Goal: Find specific page/section: Find specific page/section

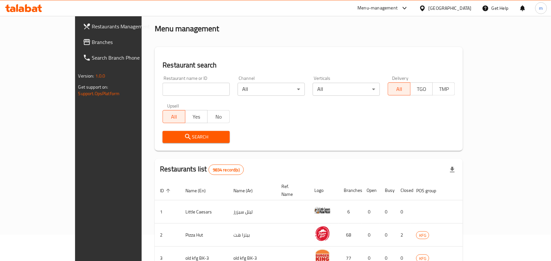
scroll to position [41, 0]
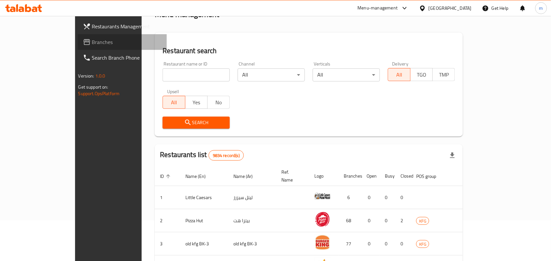
click at [92, 41] on span "Branches" at bounding box center [127, 42] width 70 height 8
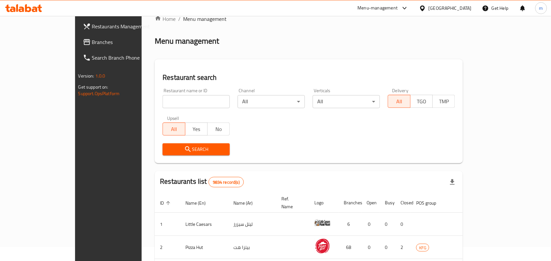
scroll to position [0, 0]
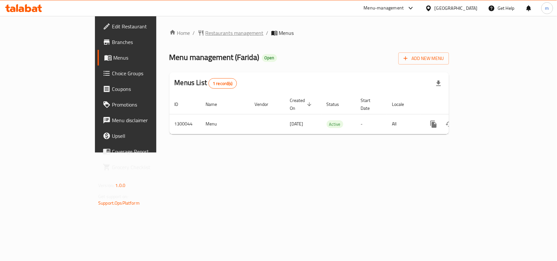
drag, startPoint x: 183, startPoint y: 24, endPoint x: 185, endPoint y: 35, distance: 11.0
click at [183, 25] on div "Home / Restaurants management / Menus Menu management ( Farida ) Open Add New M…" at bounding box center [309, 84] width 306 height 137
click at [206, 35] on span "Restaurants management" at bounding box center [235, 33] width 58 height 8
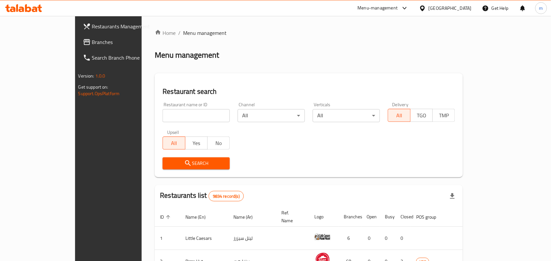
click at [162, 112] on input "search" at bounding box center [195, 115] width 67 height 13
paste input "701615"
type input "701615"
click at [172, 159] on button "Search" at bounding box center [195, 164] width 67 height 12
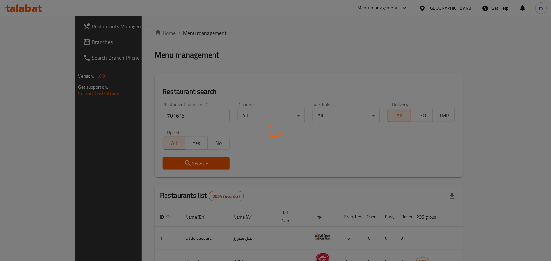
scroll to position [17, 0]
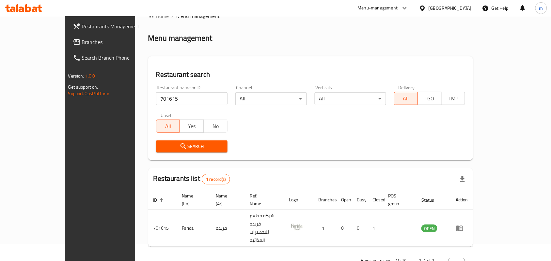
drag, startPoint x: 456, startPoint y: 5, endPoint x: 452, endPoint y: 15, distance: 10.8
click at [428, 8] on div at bounding box center [423, 8] width 9 height 7
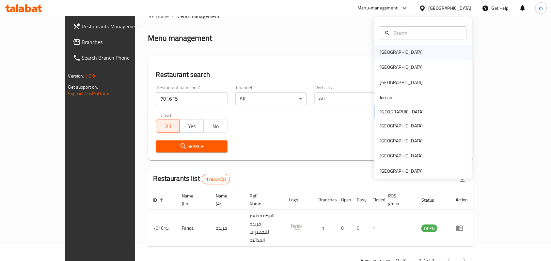
click at [395, 48] on div "Bahrain" at bounding box center [423, 52] width 98 height 15
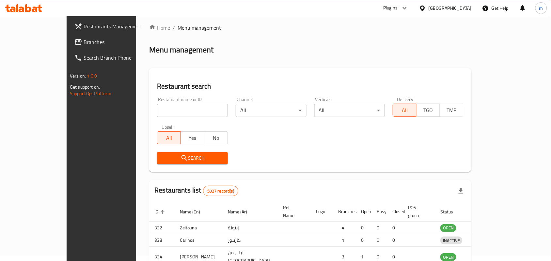
scroll to position [17, 0]
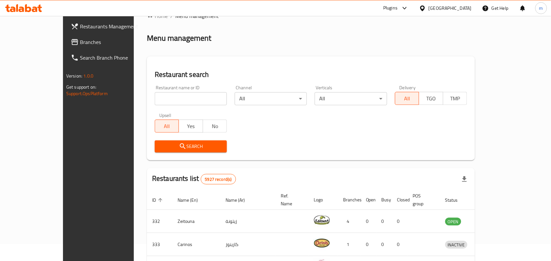
click at [80, 43] on span "Branches" at bounding box center [115, 42] width 70 height 8
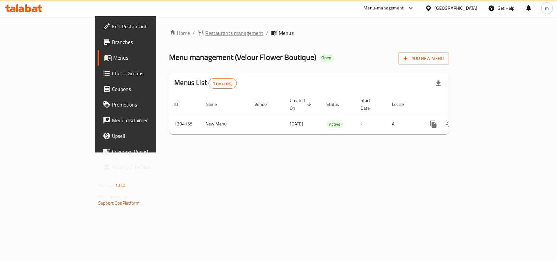
click at [206, 31] on span "Restaurants management" at bounding box center [235, 33] width 58 height 8
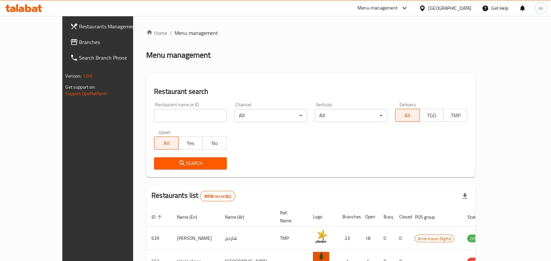
click at [161, 112] on input "search" at bounding box center [190, 115] width 72 height 13
paste input "703085"
type input "703085"
click at [166, 158] on button "Search" at bounding box center [190, 164] width 72 height 12
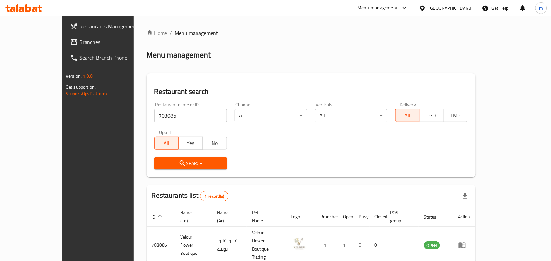
drag, startPoint x: 457, startPoint y: 5, endPoint x: 454, endPoint y: 8, distance: 3.7
click at [456, 6] on div "Qatar" at bounding box center [445, 8] width 63 height 16
click at [461, 12] on div "Qatar" at bounding box center [445, 8] width 63 height 16
click at [428, 10] on div at bounding box center [423, 8] width 9 height 7
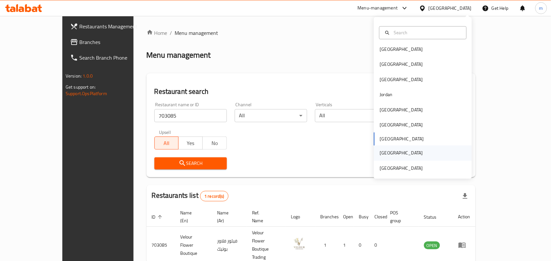
scroll to position [3, 0]
click at [422, 169] on div "United Arab Emirates" at bounding box center [423, 167] width 98 height 15
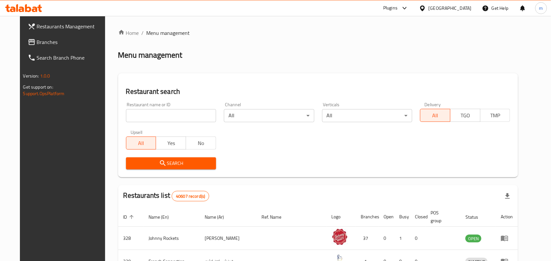
click at [39, 41] on span "Branches" at bounding box center [72, 42] width 70 height 8
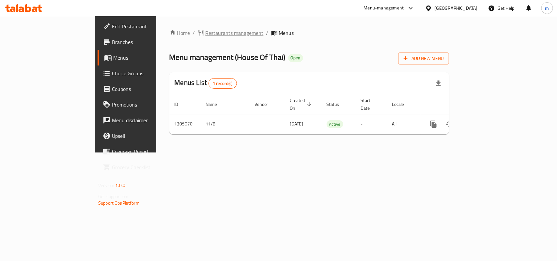
click at [206, 35] on span "Restaurants management" at bounding box center [235, 33] width 58 height 8
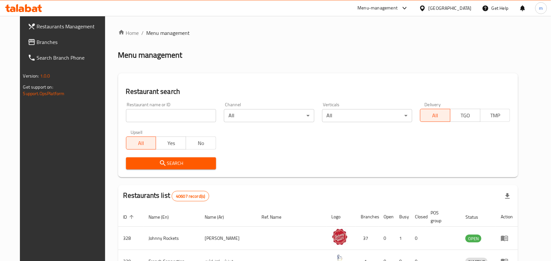
drag, startPoint x: 162, startPoint y: 115, endPoint x: 158, endPoint y: 118, distance: 5.6
click at [162, 115] on input "search" at bounding box center [171, 115] width 90 height 13
paste input "703527"
type input "703527"
click at [174, 165] on span "Search" at bounding box center [171, 164] width 80 height 8
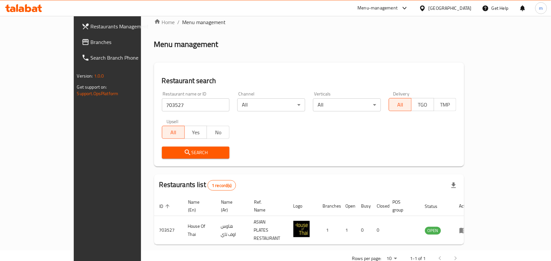
scroll to position [17, 0]
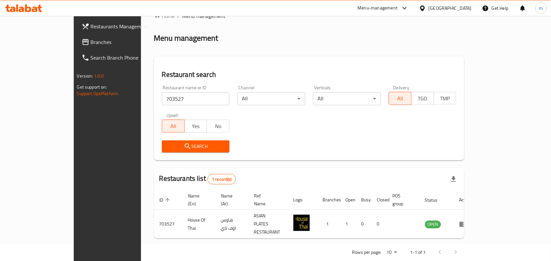
click at [91, 45] on span "Branches" at bounding box center [126, 42] width 70 height 8
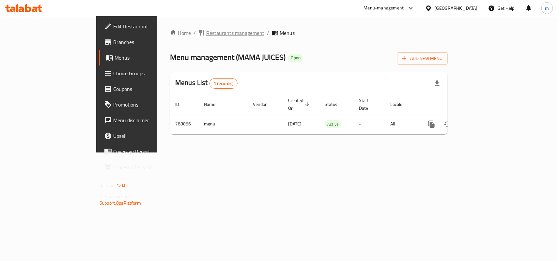
click at [206, 30] on span "Restaurants management" at bounding box center [235, 33] width 58 height 8
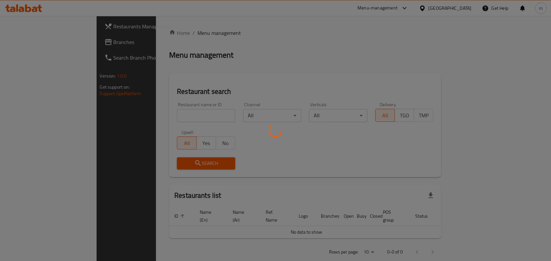
click at [169, 111] on div "Home / Menu management Menu management Restaurant search Restaurant name or ID …" at bounding box center [305, 145] width 272 height 232
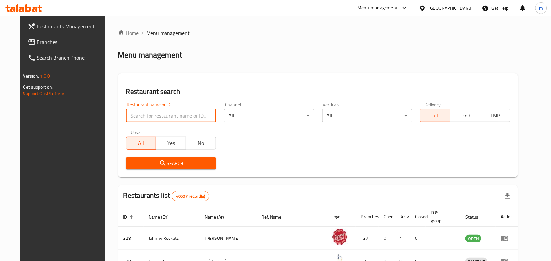
click at [158, 117] on input "search" at bounding box center [171, 115] width 90 height 13
paste input "650916"
type input "650916"
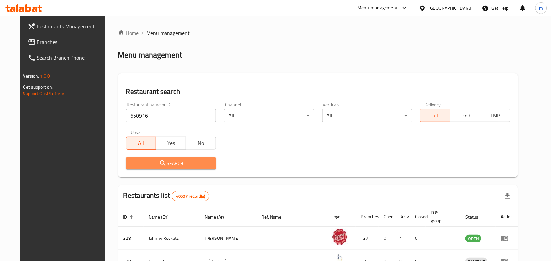
click at [193, 162] on span "Search" at bounding box center [171, 164] width 80 height 8
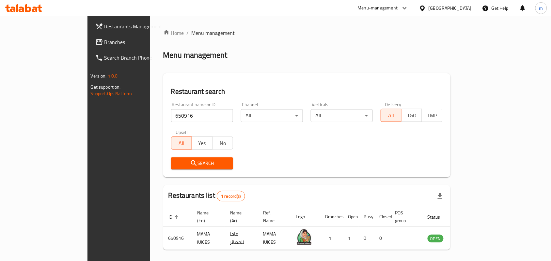
click at [443, 10] on div "United Arab Emirates" at bounding box center [449, 8] width 43 height 7
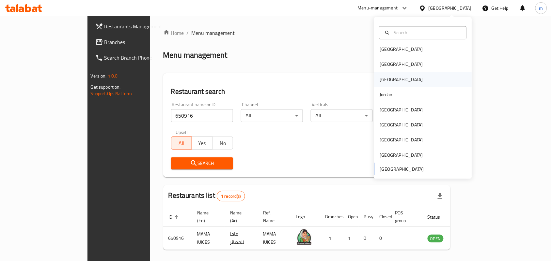
scroll to position [3, 0]
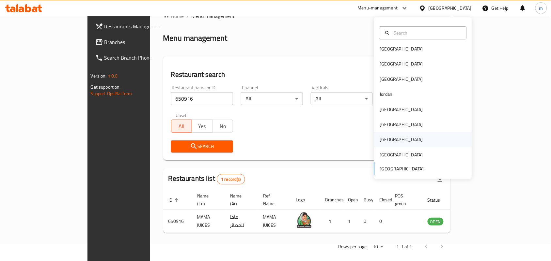
click at [415, 145] on div "Qatar" at bounding box center [423, 139] width 98 height 15
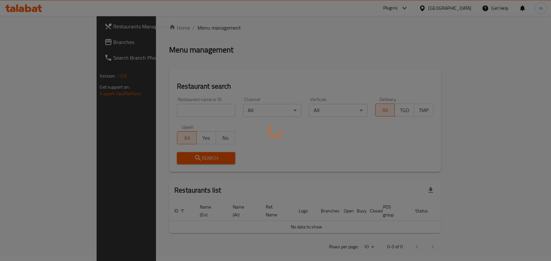
scroll to position [17, 0]
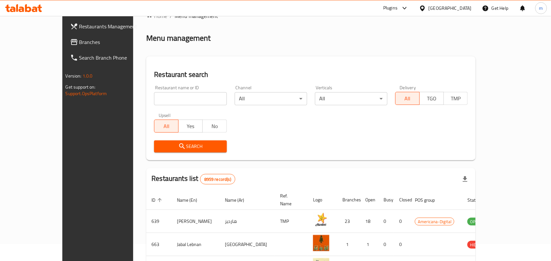
click at [79, 39] on span "Branches" at bounding box center [114, 42] width 70 height 8
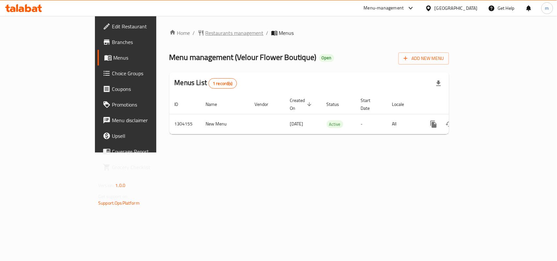
click at [206, 33] on span "Restaurants management" at bounding box center [235, 33] width 58 height 8
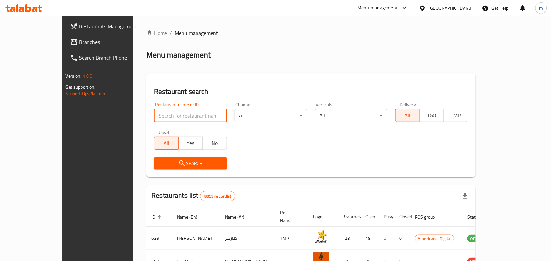
click at [168, 114] on input "search" at bounding box center [190, 115] width 72 height 13
paste input "772867"
type input "772867"
click at [175, 162] on span "Search" at bounding box center [190, 164] width 62 height 8
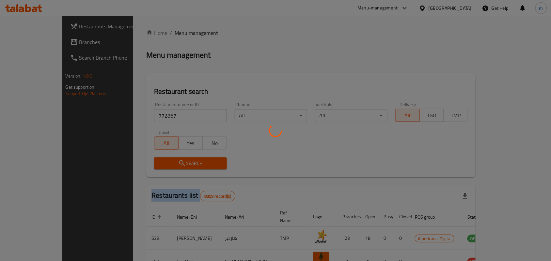
click at [175, 162] on div at bounding box center [275, 130] width 551 height 261
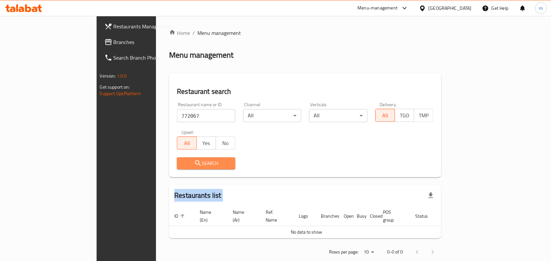
click at [182, 161] on span "Search" at bounding box center [206, 164] width 48 height 8
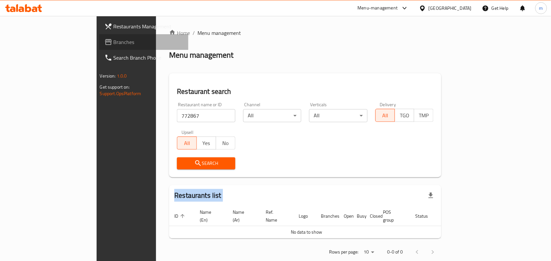
click at [114, 44] on span "Branches" at bounding box center [149, 42] width 70 height 8
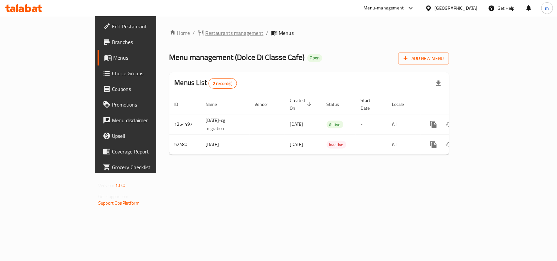
click at [206, 29] on span "Restaurants management" at bounding box center [235, 33] width 58 height 8
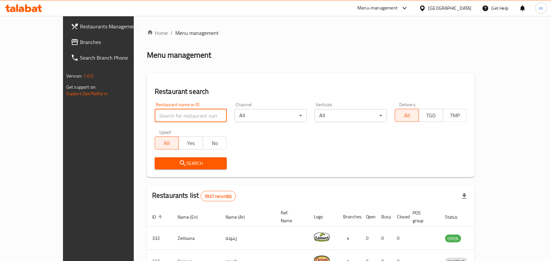
click at [163, 113] on input "search" at bounding box center [191, 115] width 72 height 13
paste input "26067"
type input "26067"
click at [167, 163] on span "Search" at bounding box center [191, 164] width 62 height 8
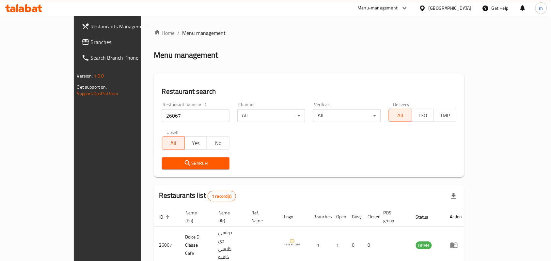
click at [177, 158] on button "Search" at bounding box center [196, 164] width 68 height 12
